Goal: Navigation & Orientation: Find specific page/section

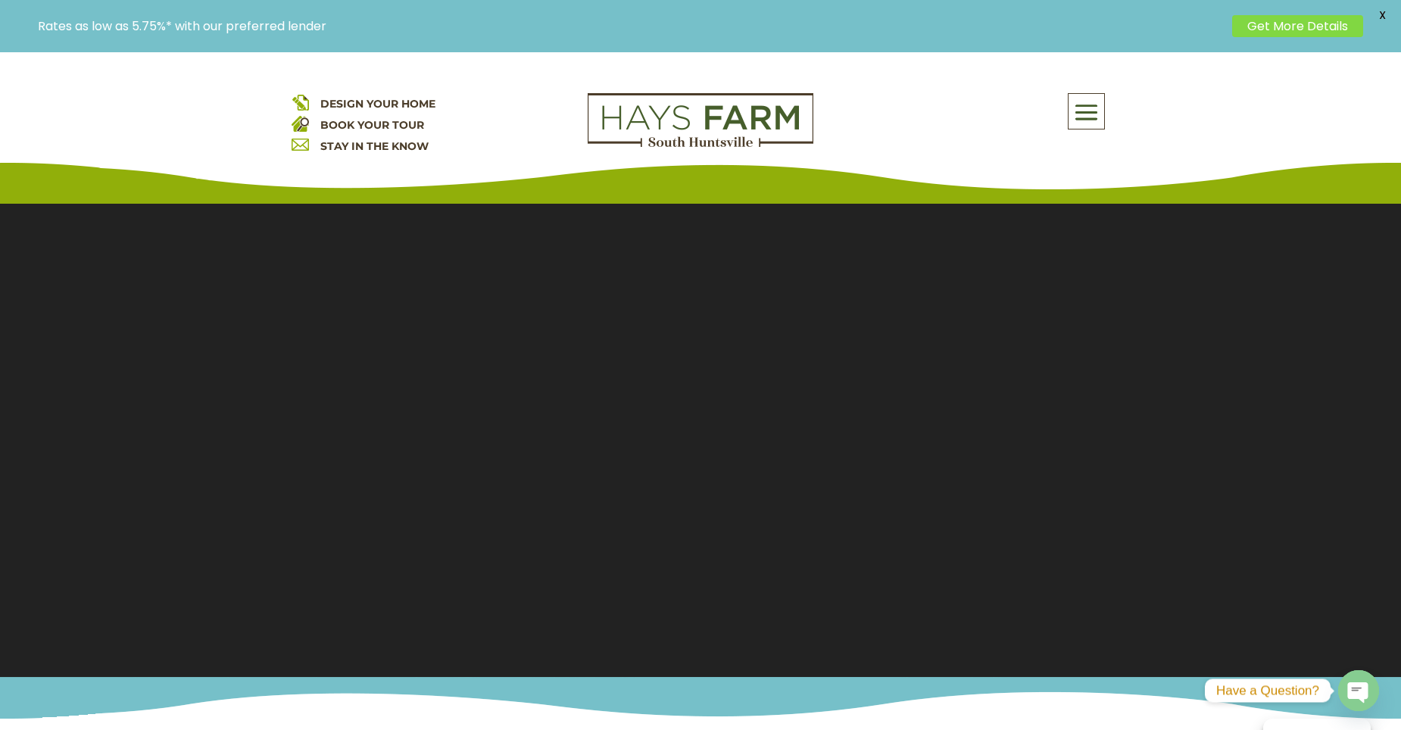
click at [1081, 110] on span at bounding box center [1087, 112] width 36 height 35
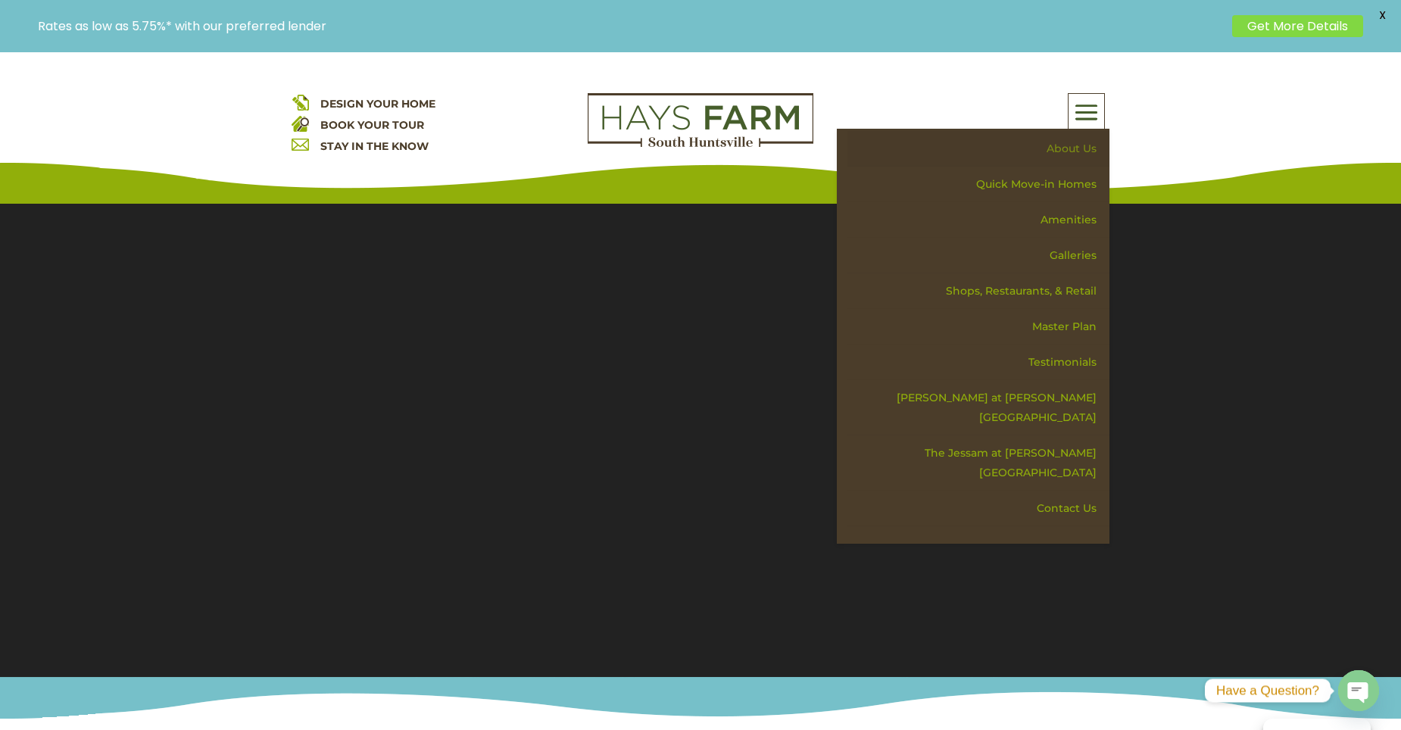
click at [1079, 148] on link "About Us" at bounding box center [979, 149] width 262 height 36
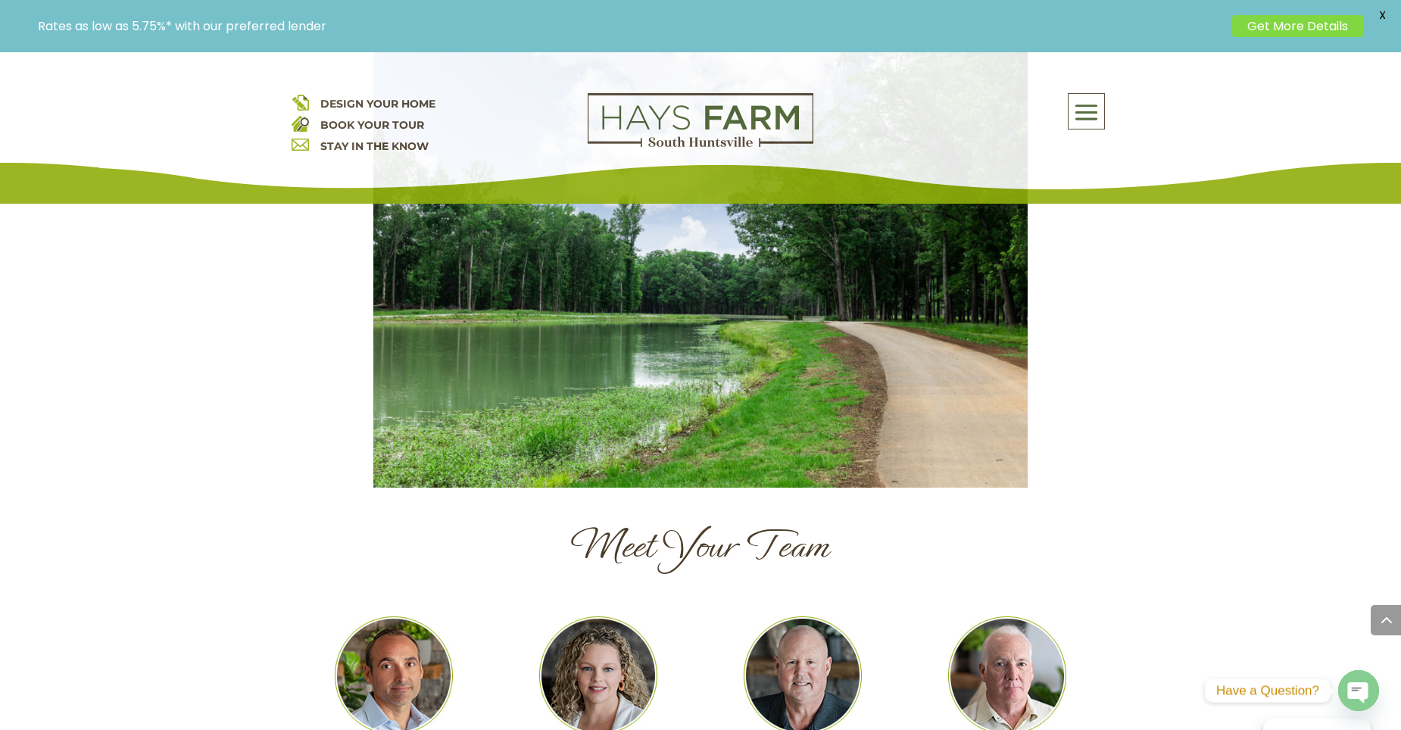
scroll to position [1363, 0]
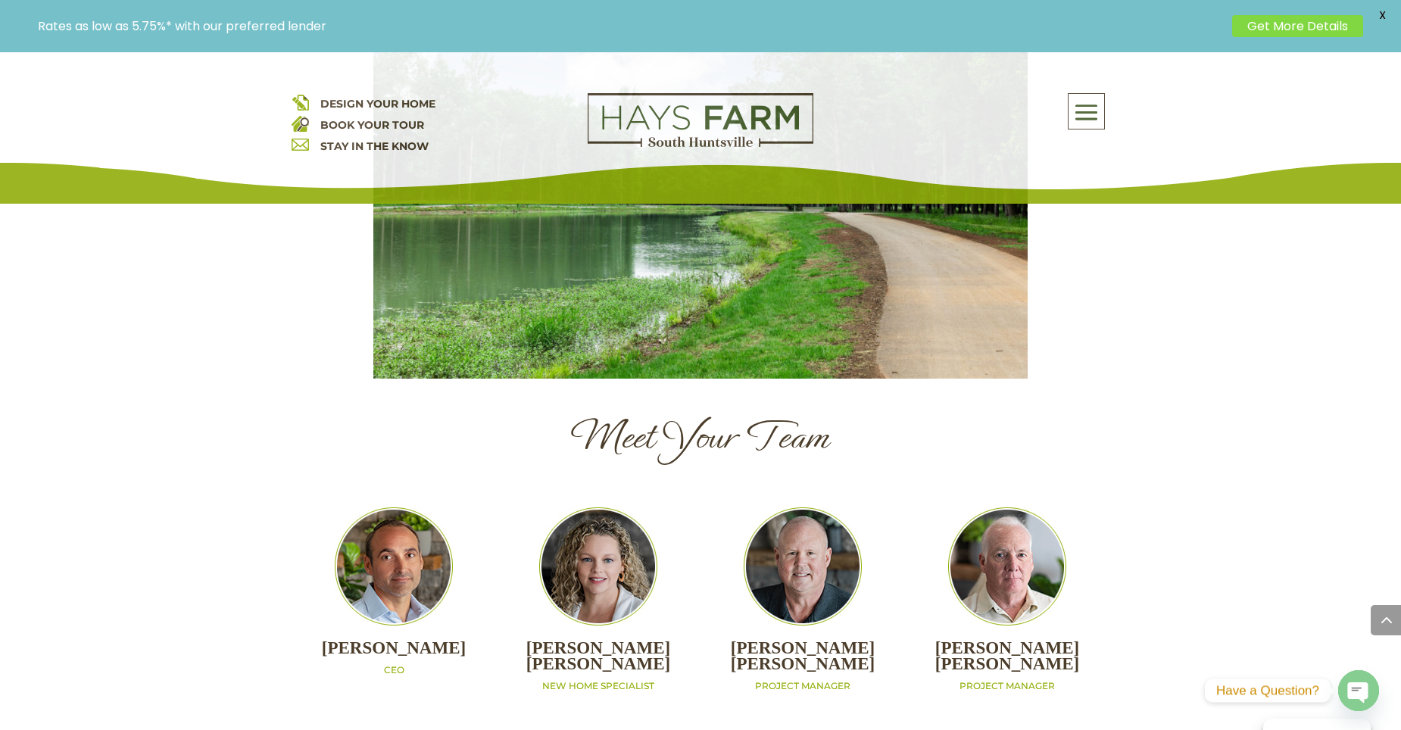
click at [1106, 104] on div "About Us Quick Move-in Homes Amenities Galleries Shops, Restaurants, & Retail M…" at bounding box center [973, 111] width 273 height 36
click at [1096, 112] on span at bounding box center [1087, 112] width 36 height 35
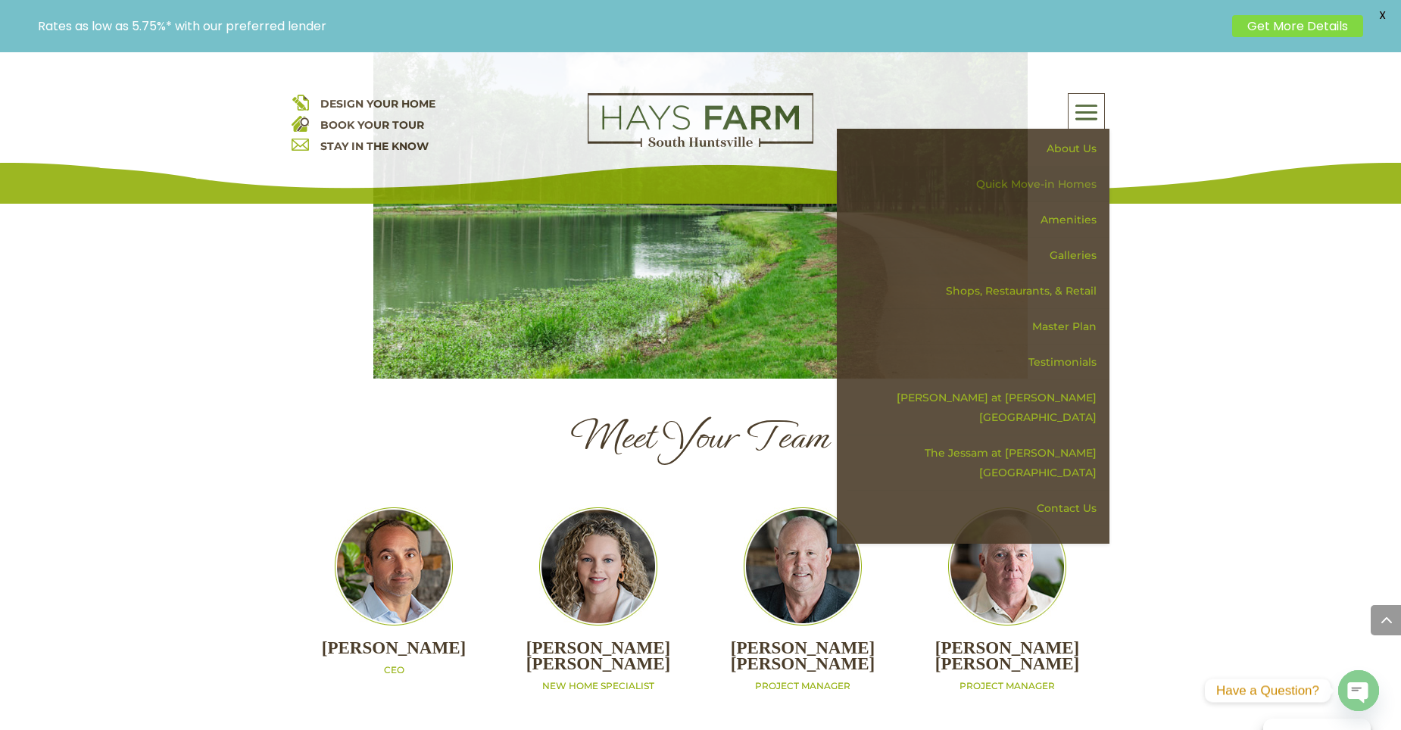
click at [1074, 172] on link "Quick Move-in Homes" at bounding box center [979, 185] width 262 height 36
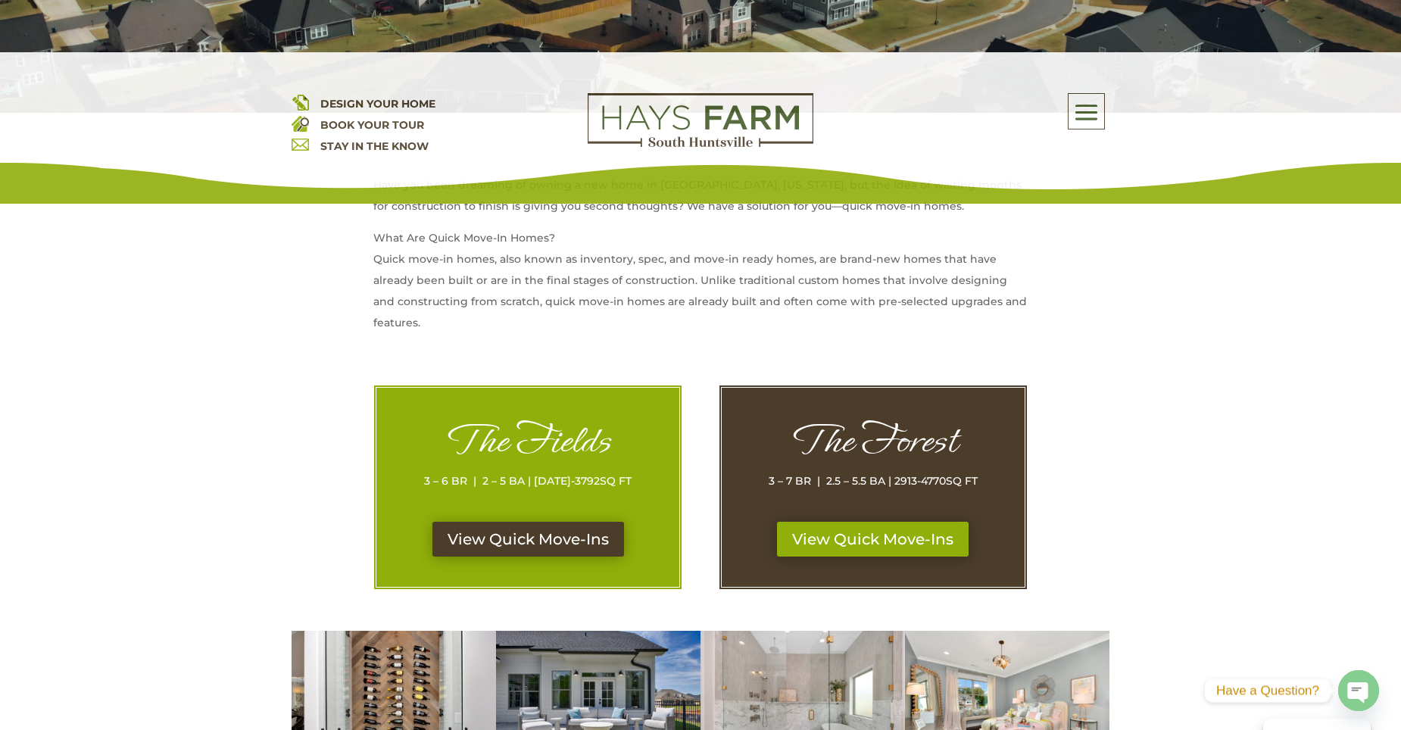
scroll to position [606, 0]
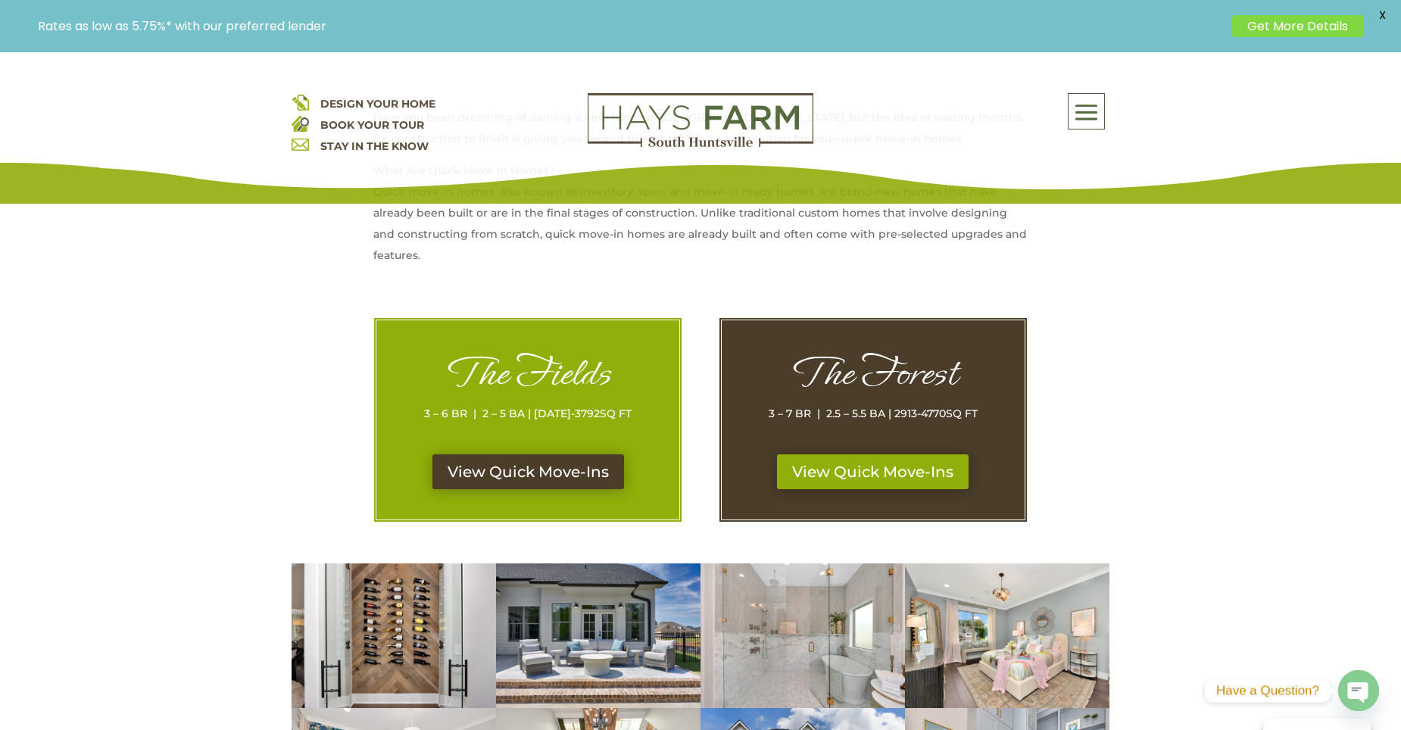
click at [548, 454] on div "The Fields 3 – 6 BR | 2 – 5 BA | [DATE]-3792 SQ FT" at bounding box center [528, 403] width 242 height 104
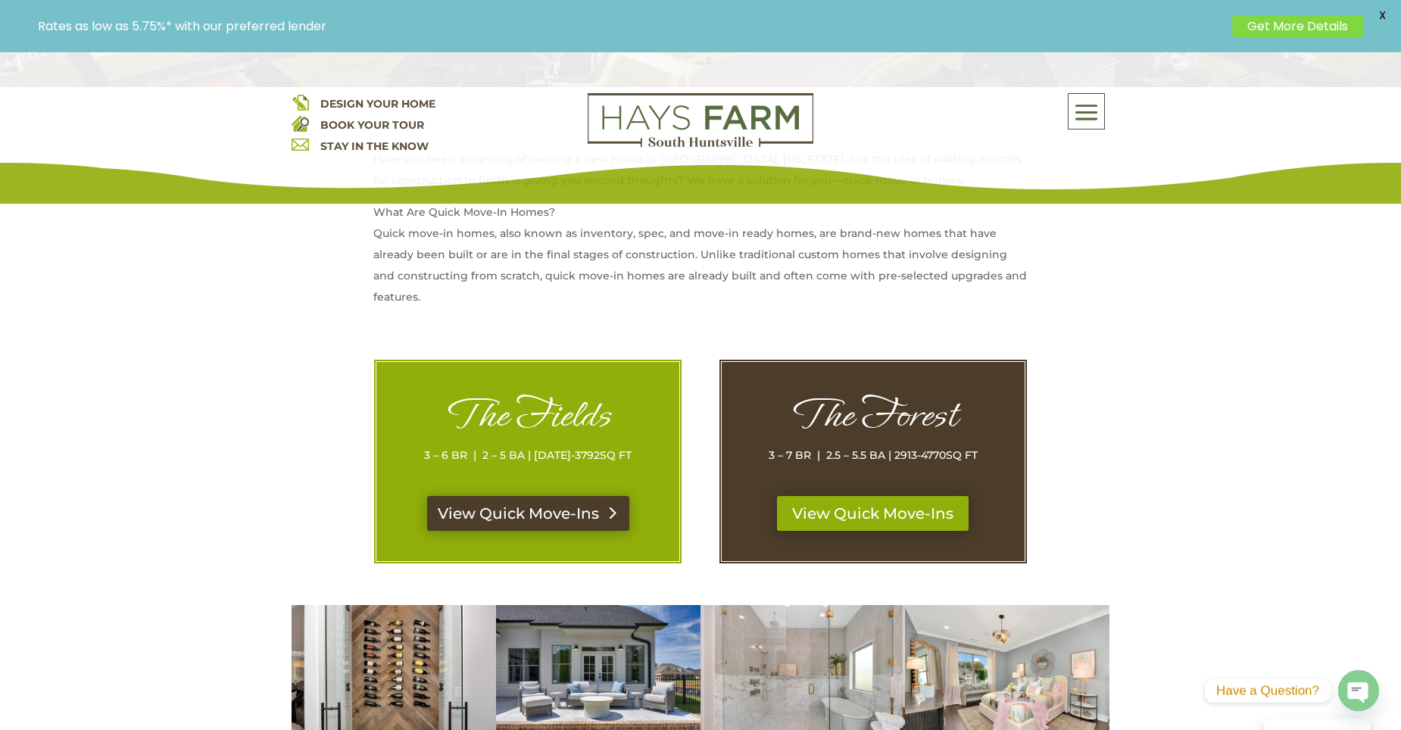
click at [552, 511] on link "View Quick Move-Ins" at bounding box center [528, 513] width 202 height 35
click at [926, 517] on link "View Quick Move-Ins" at bounding box center [873, 513] width 202 height 35
